Goal: Information Seeking & Learning: Learn about a topic

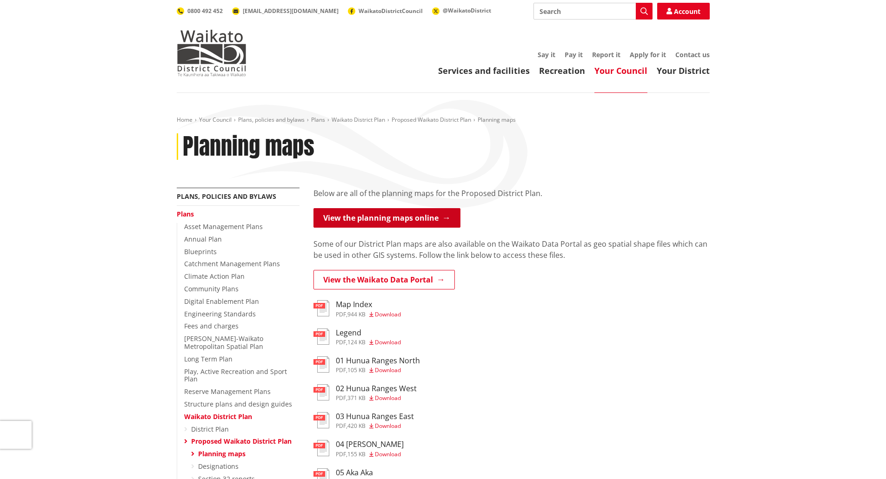
click at [391, 215] on link "View the planning maps online" at bounding box center [386, 218] width 147 height 20
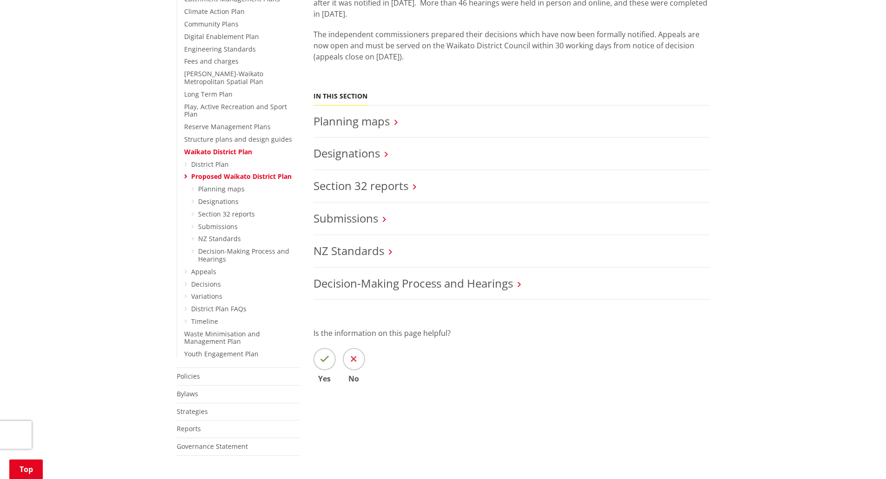
scroll to position [279, 0]
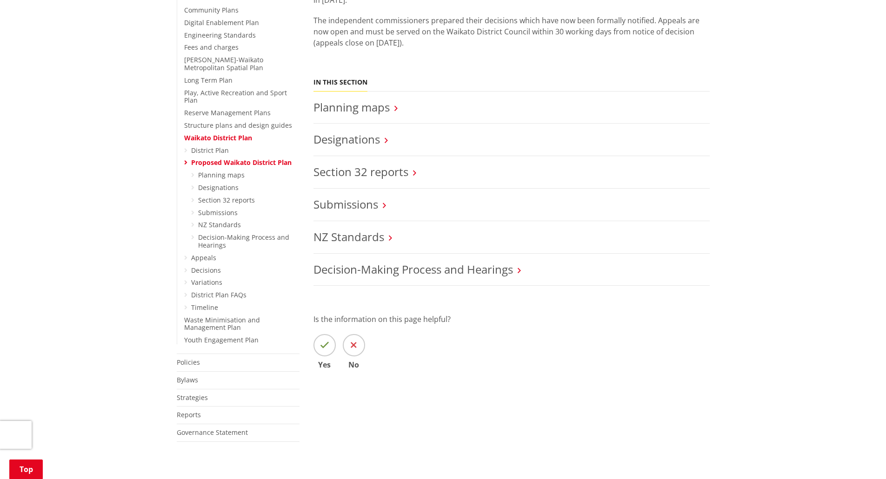
click at [185, 267] on icon at bounding box center [185, 270] width 3 height 7
click at [206, 266] on link "Decisions" at bounding box center [206, 270] width 30 height 9
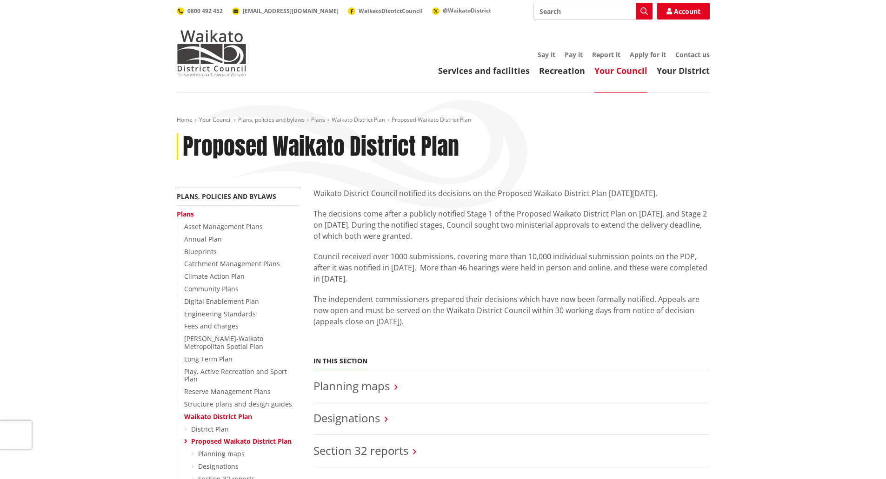
scroll to position [279, 0]
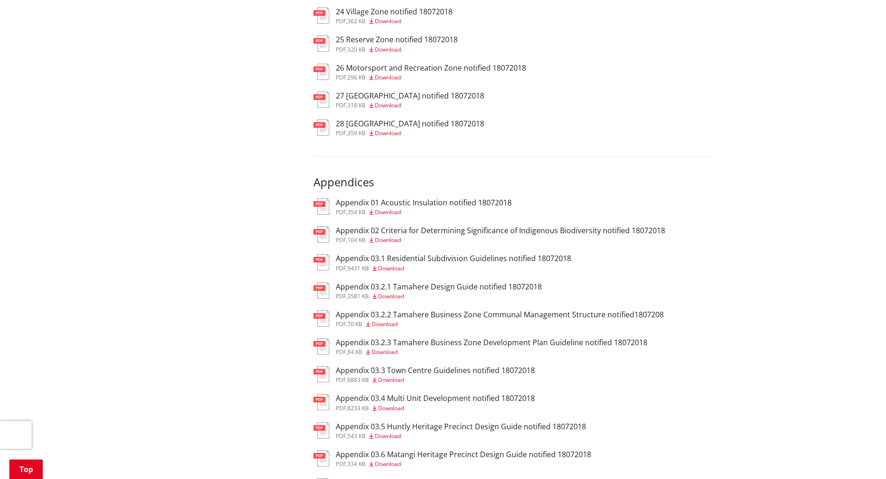
scroll to position [837, 0]
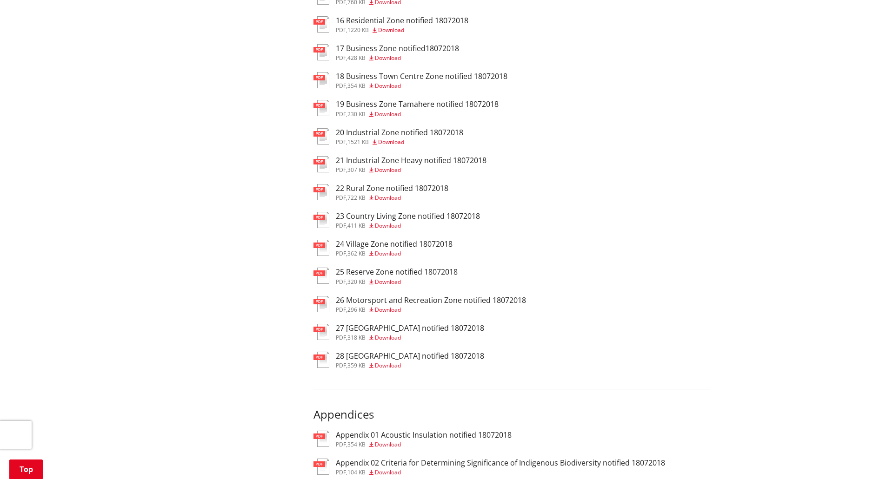
click at [326, 184] on img at bounding box center [321, 192] width 16 height 16
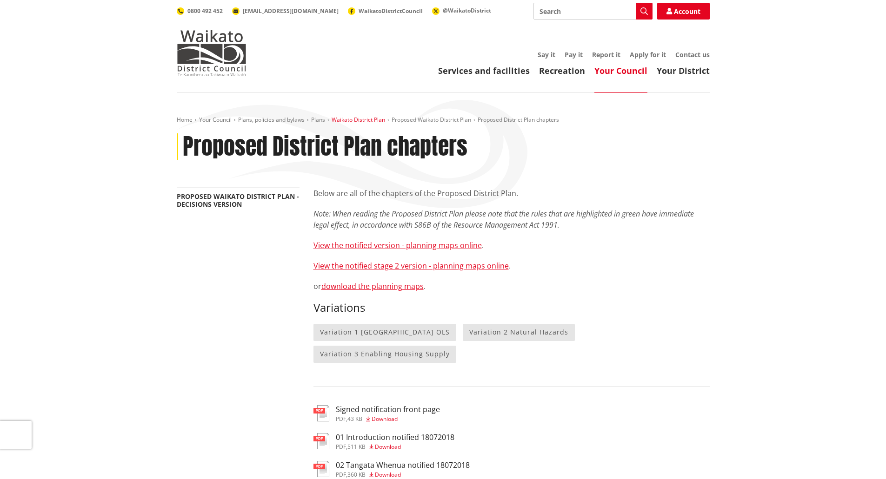
click at [357, 123] on link "Waikato District Plan" at bounding box center [357, 120] width 53 height 8
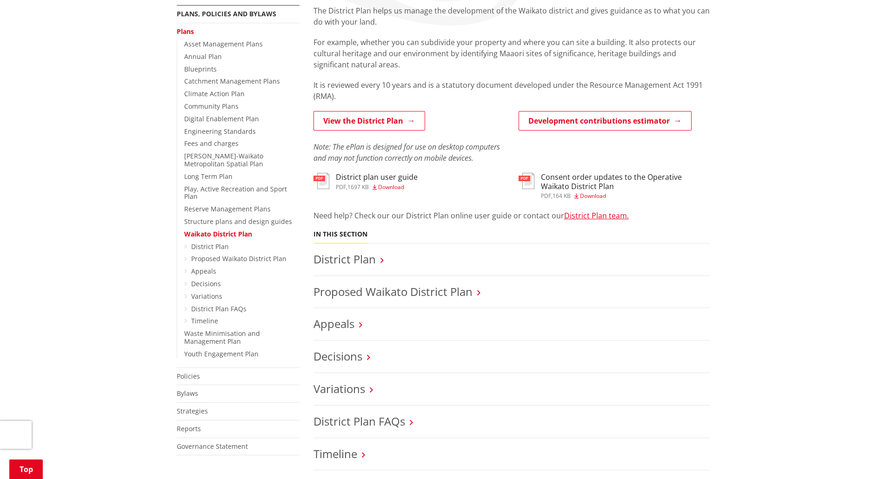
scroll to position [186, 0]
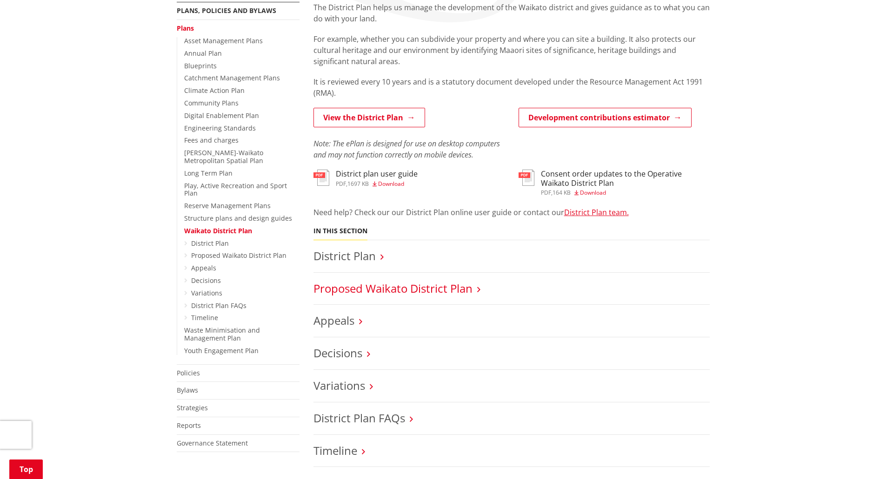
click at [466, 288] on link "Proposed Waikato District Plan" at bounding box center [392, 288] width 159 height 15
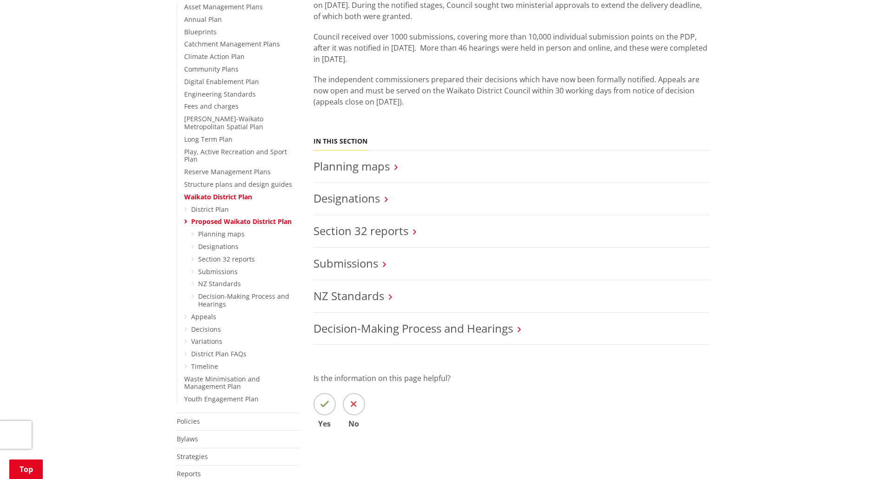
scroll to position [279, 0]
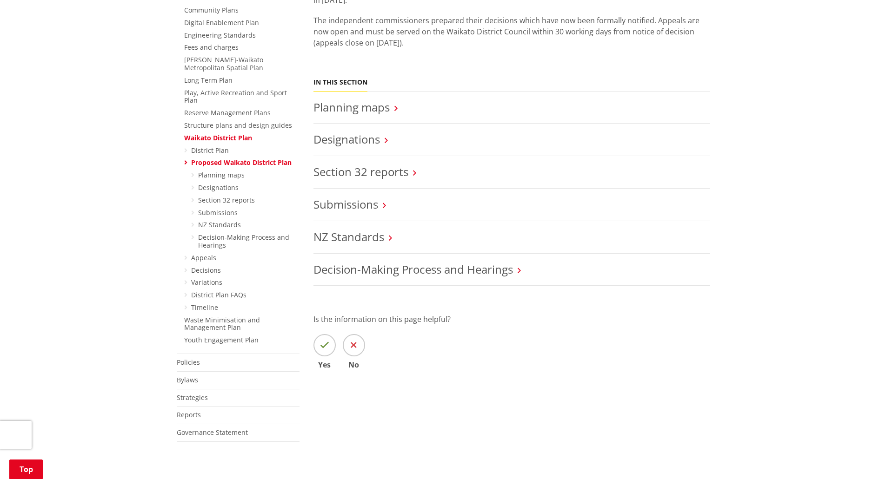
click at [186, 255] on icon at bounding box center [185, 258] width 3 height 7
click at [203, 253] on link "Appeals" at bounding box center [203, 257] width 25 height 9
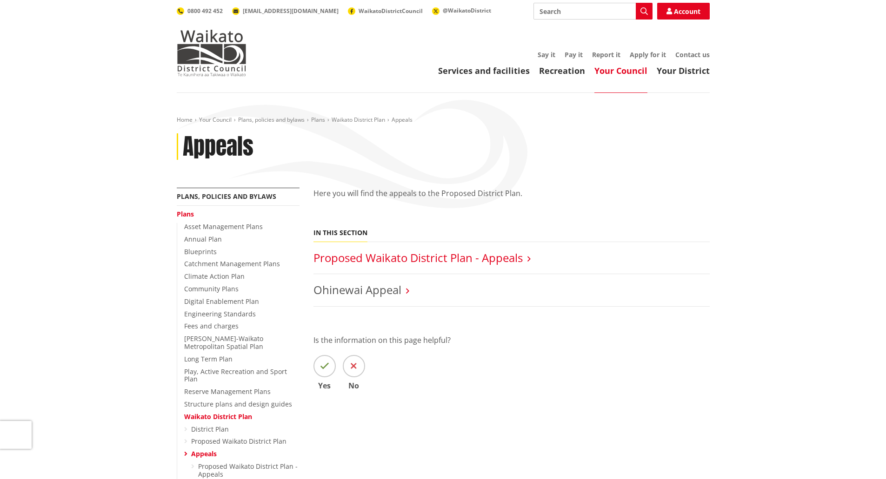
click at [370, 258] on link "Proposed Waikato District Plan - Appeals" at bounding box center [417, 257] width 209 height 15
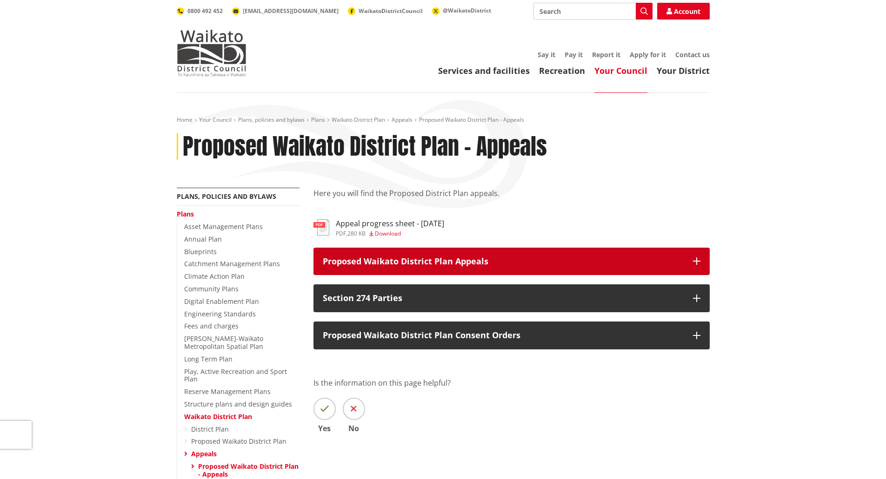
click at [636, 263] on p "Proposed Waikato District Plan Appeals" at bounding box center [503, 261] width 361 height 9
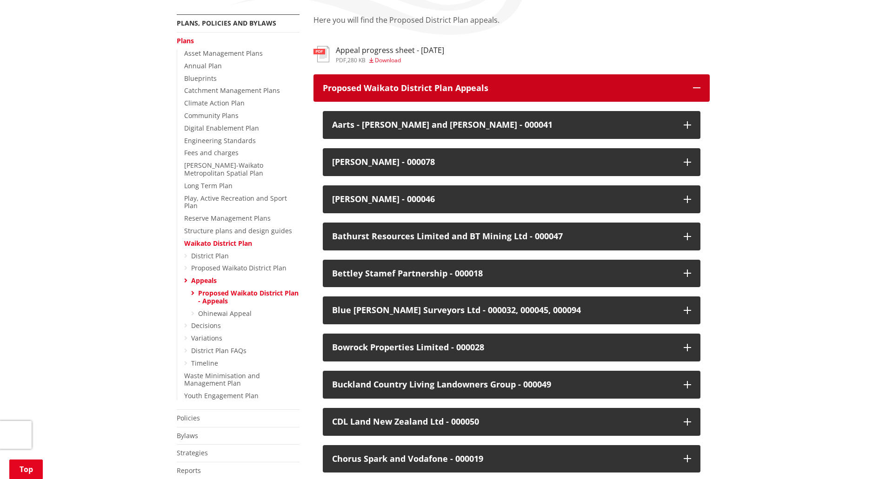
scroll to position [232, 0]
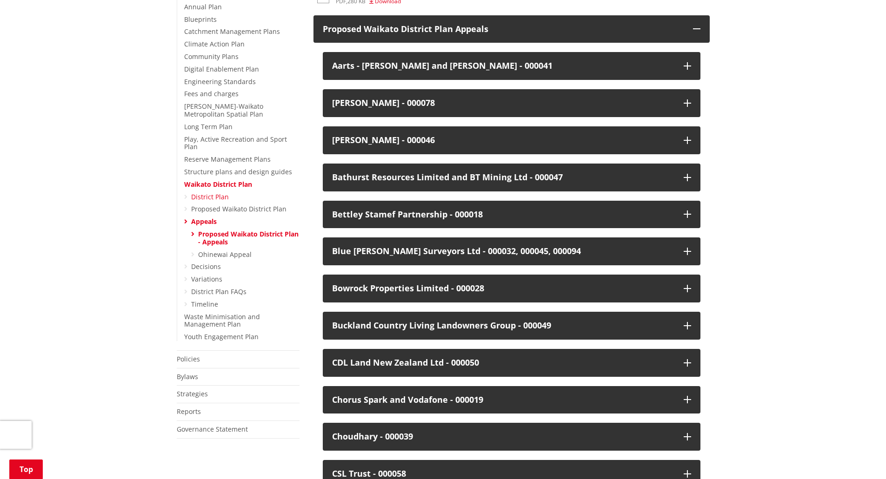
click at [202, 192] on link "District Plan" at bounding box center [210, 196] width 38 height 9
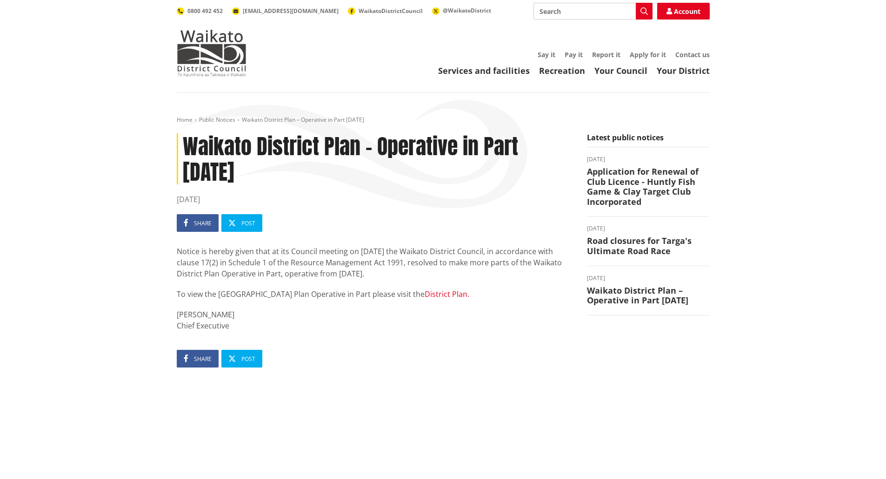
click at [424, 292] on link "District Plan." at bounding box center [446, 294] width 45 height 10
